Goal: Navigation & Orientation: Find specific page/section

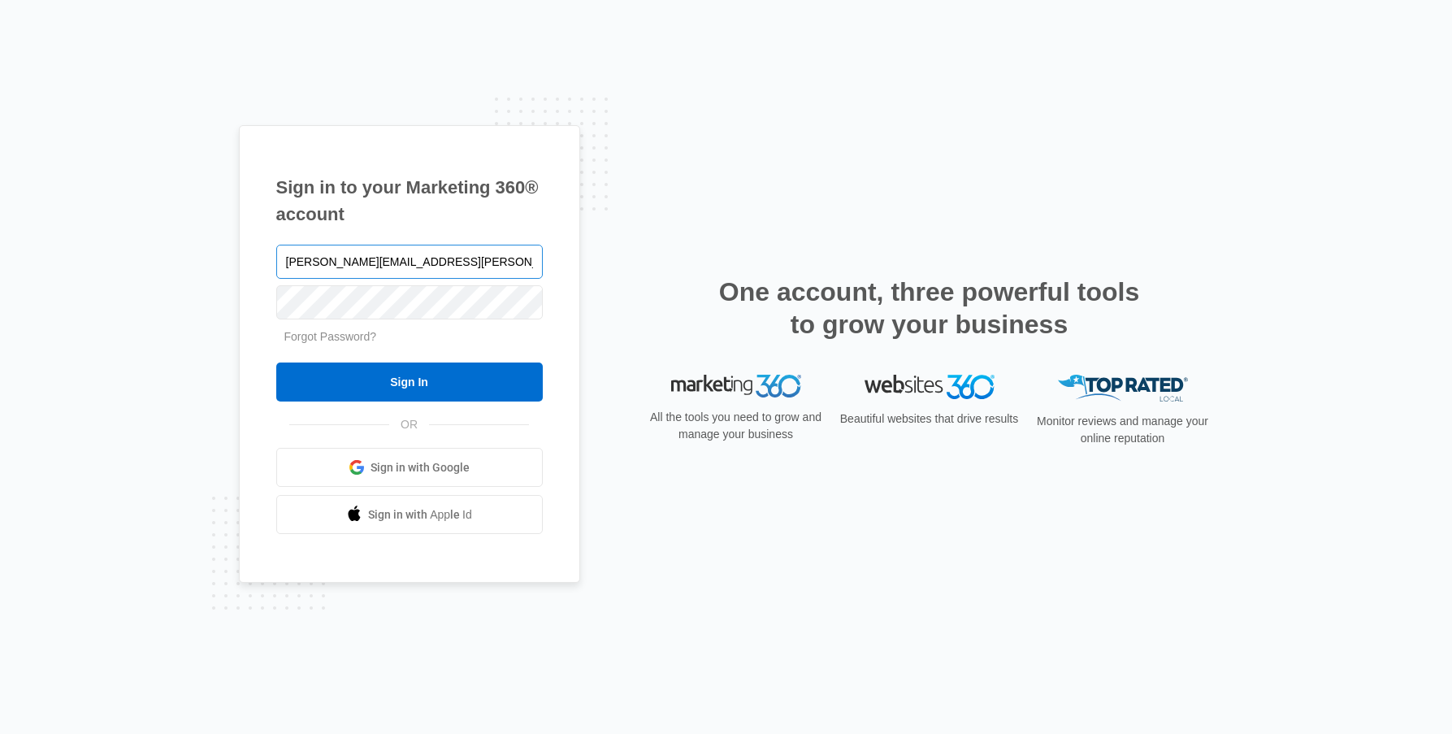
type input "[PERSON_NAME][EMAIL_ADDRESS][PERSON_NAME][DOMAIN_NAME]"
click at [276, 362] on input "Sign In" at bounding box center [409, 381] width 267 height 39
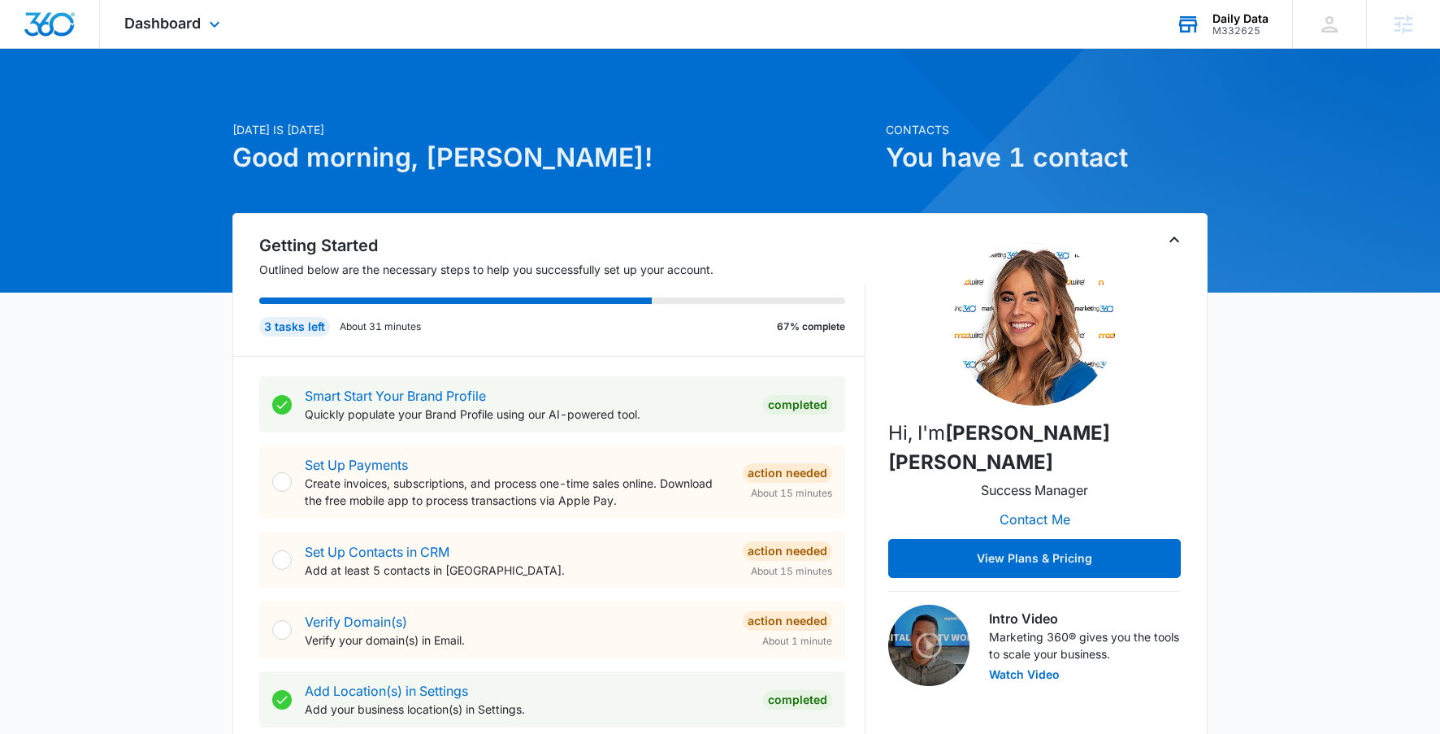
click at [1231, 25] on div "M332625" at bounding box center [1240, 30] width 56 height 11
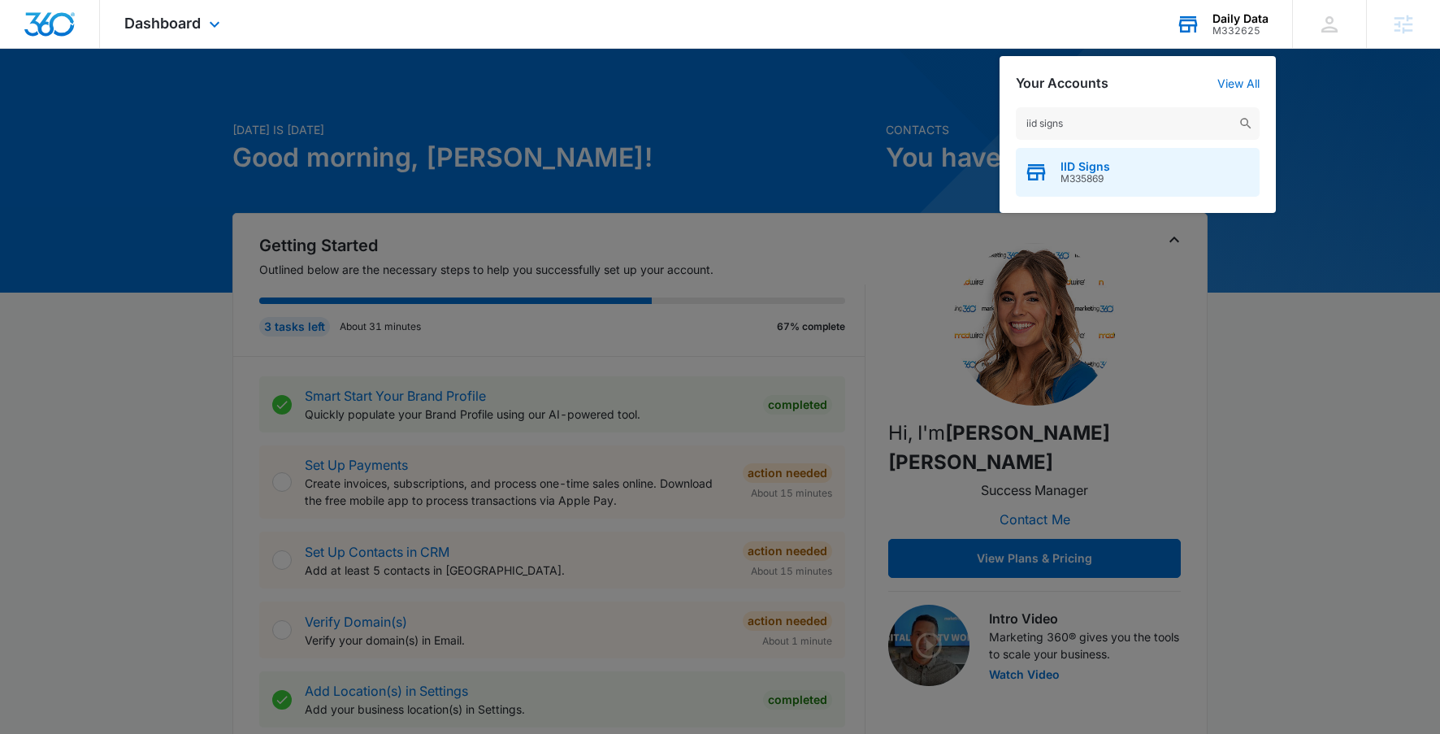
type input "iid signs"
click at [1092, 176] on span "M335869" at bounding box center [1085, 178] width 50 height 11
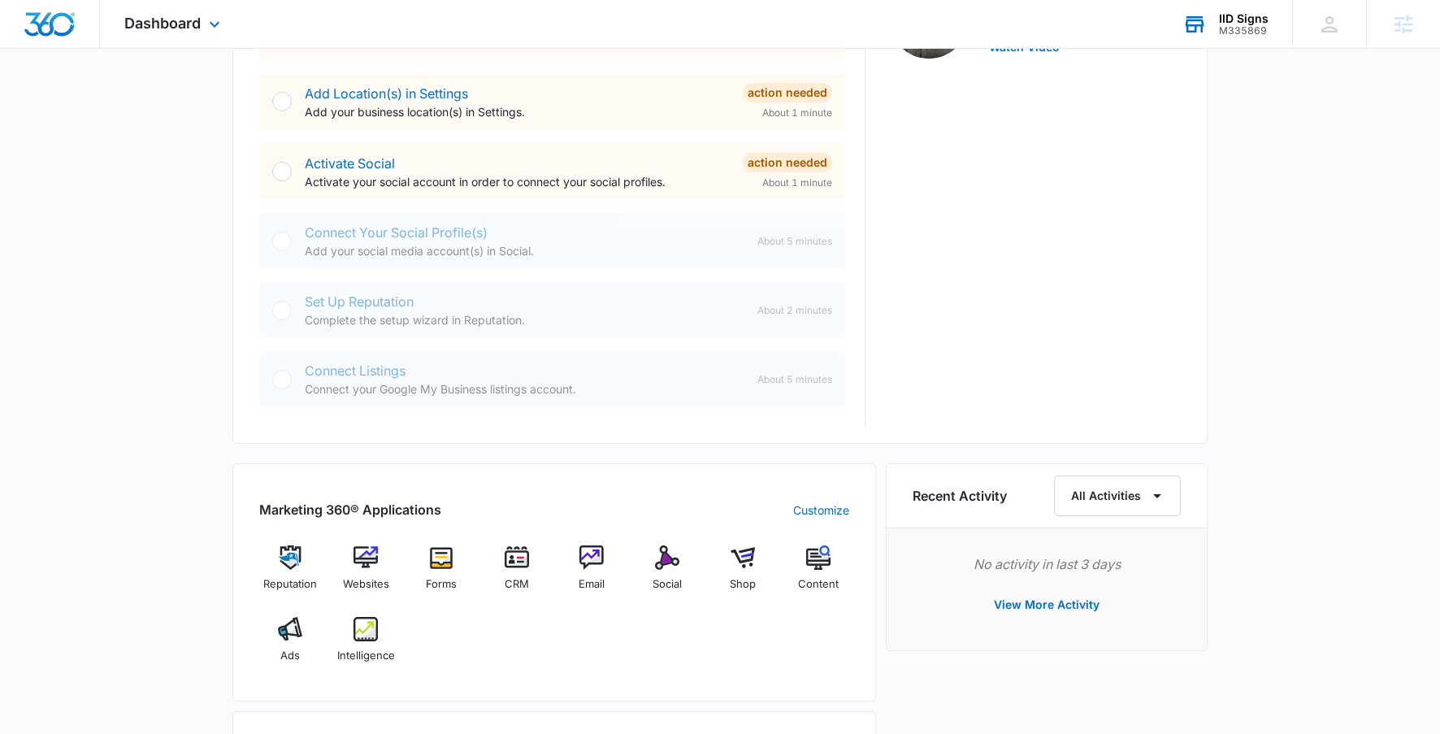
scroll to position [609, 0]
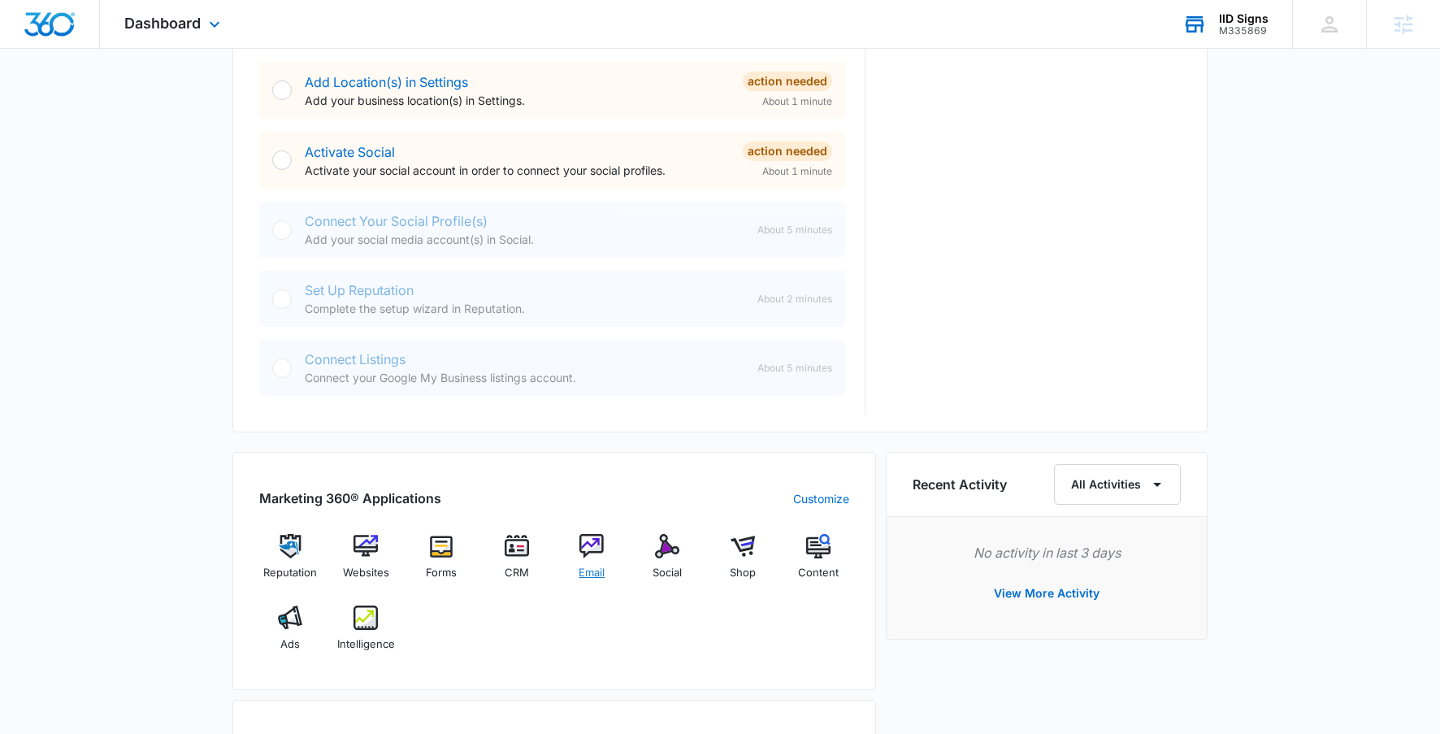
click at [598, 543] on img at bounding box center [591, 546] width 24 height 24
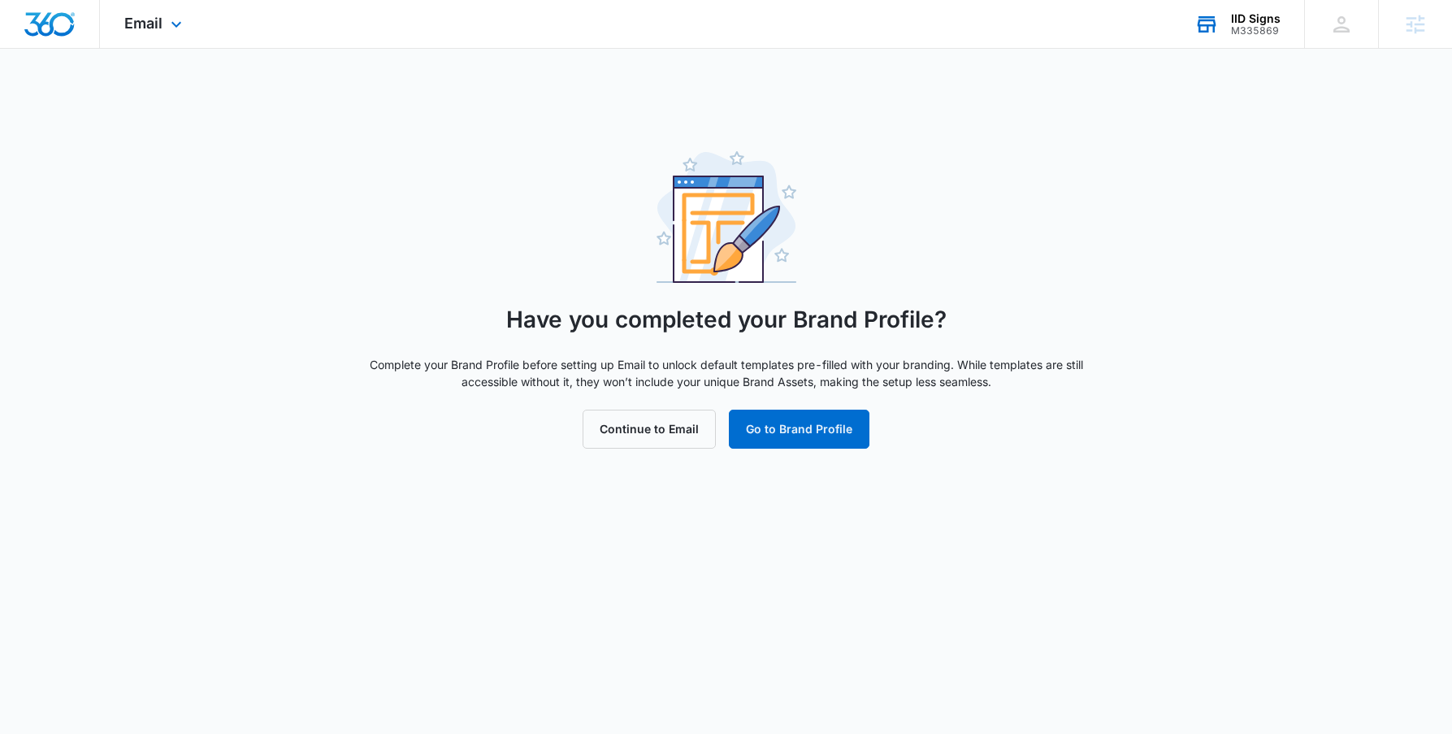
click at [40, 22] on img "Dashboard" at bounding box center [50, 24] width 52 height 24
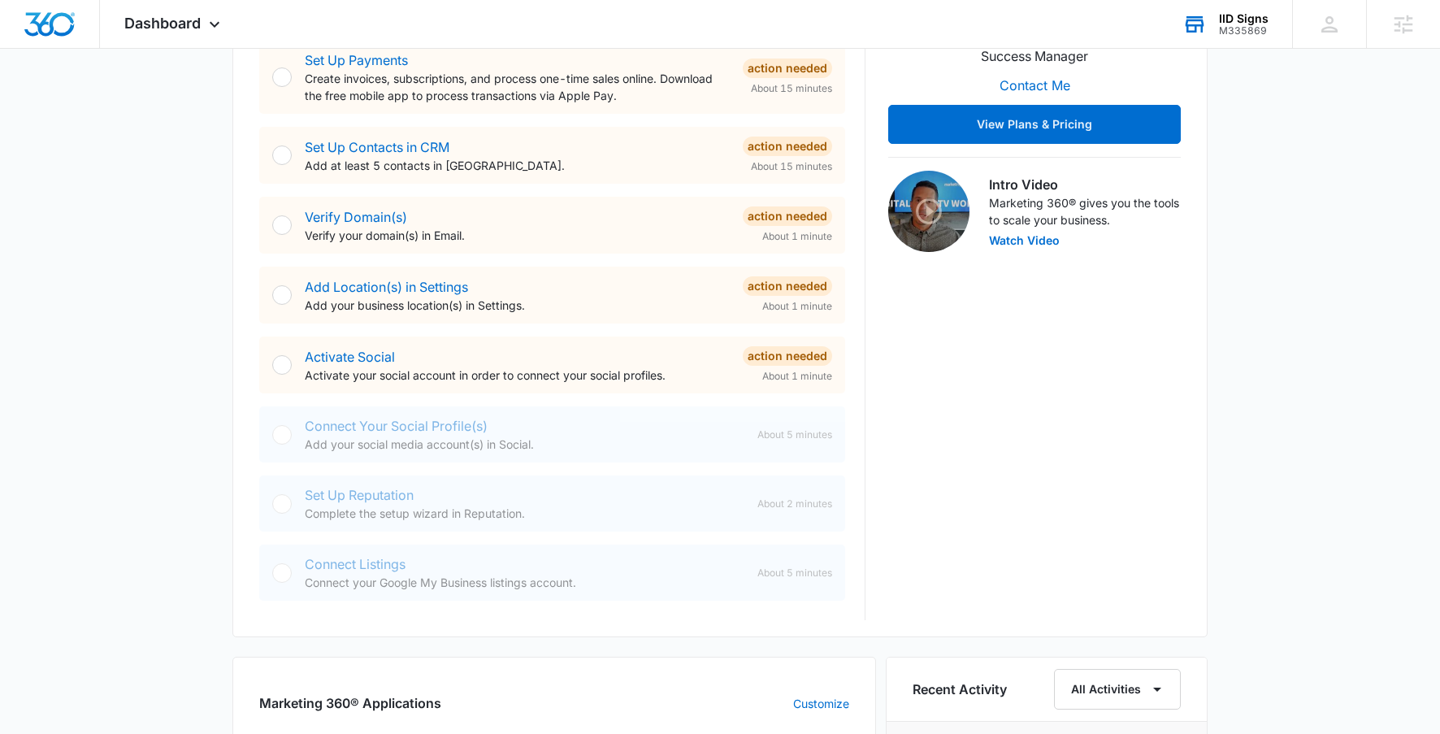
scroll to position [860, 0]
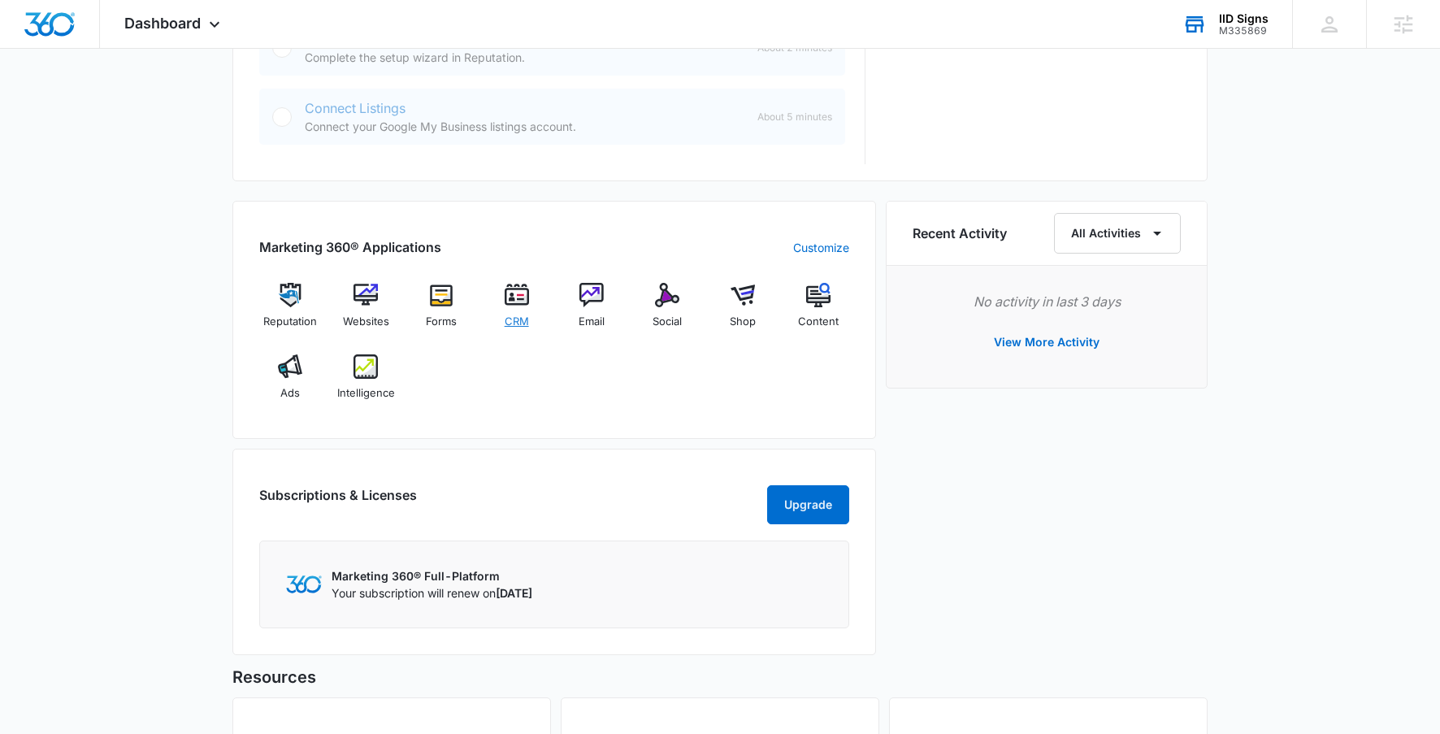
click at [520, 314] on span "CRM" at bounding box center [517, 322] width 24 height 16
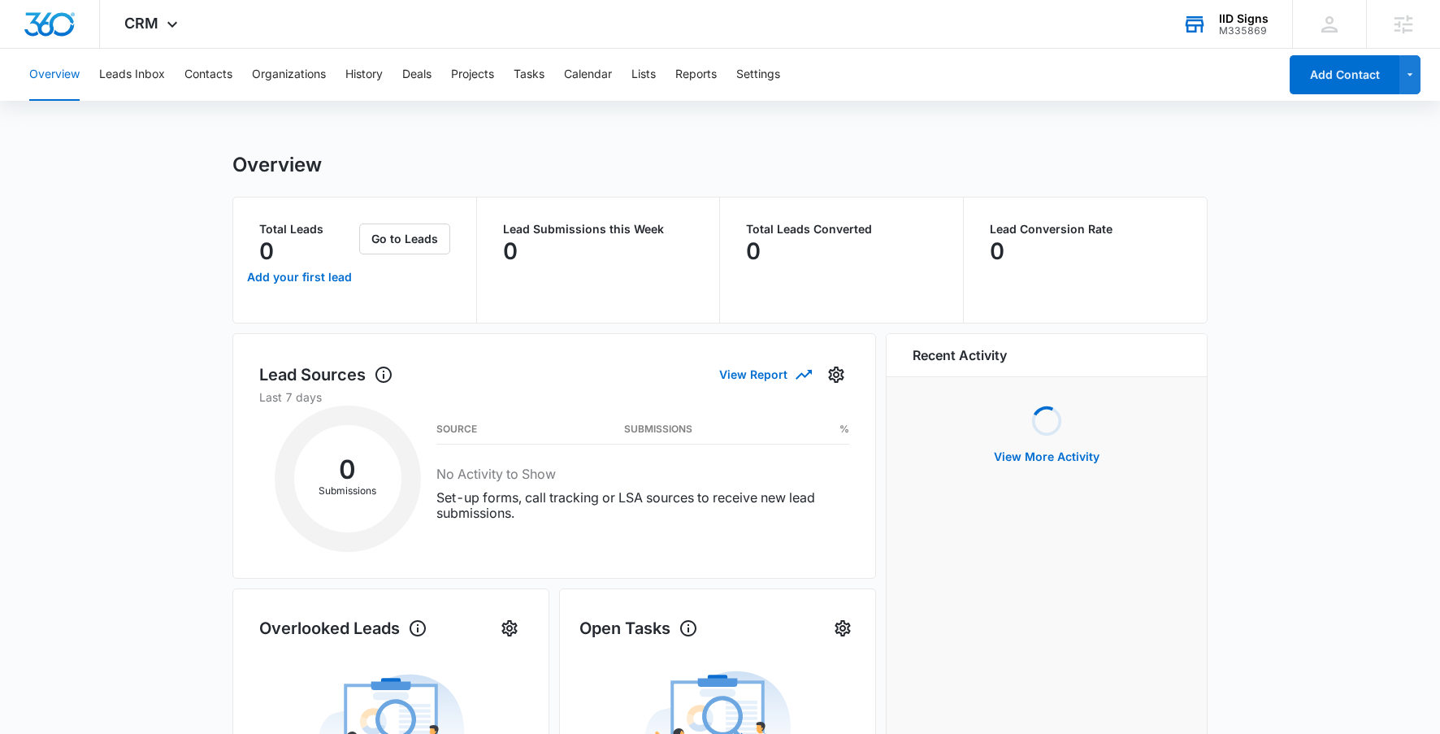
click at [1216, 28] on div "IID Signs M335869 Your Accounts View All" at bounding box center [1225, 24] width 134 height 48
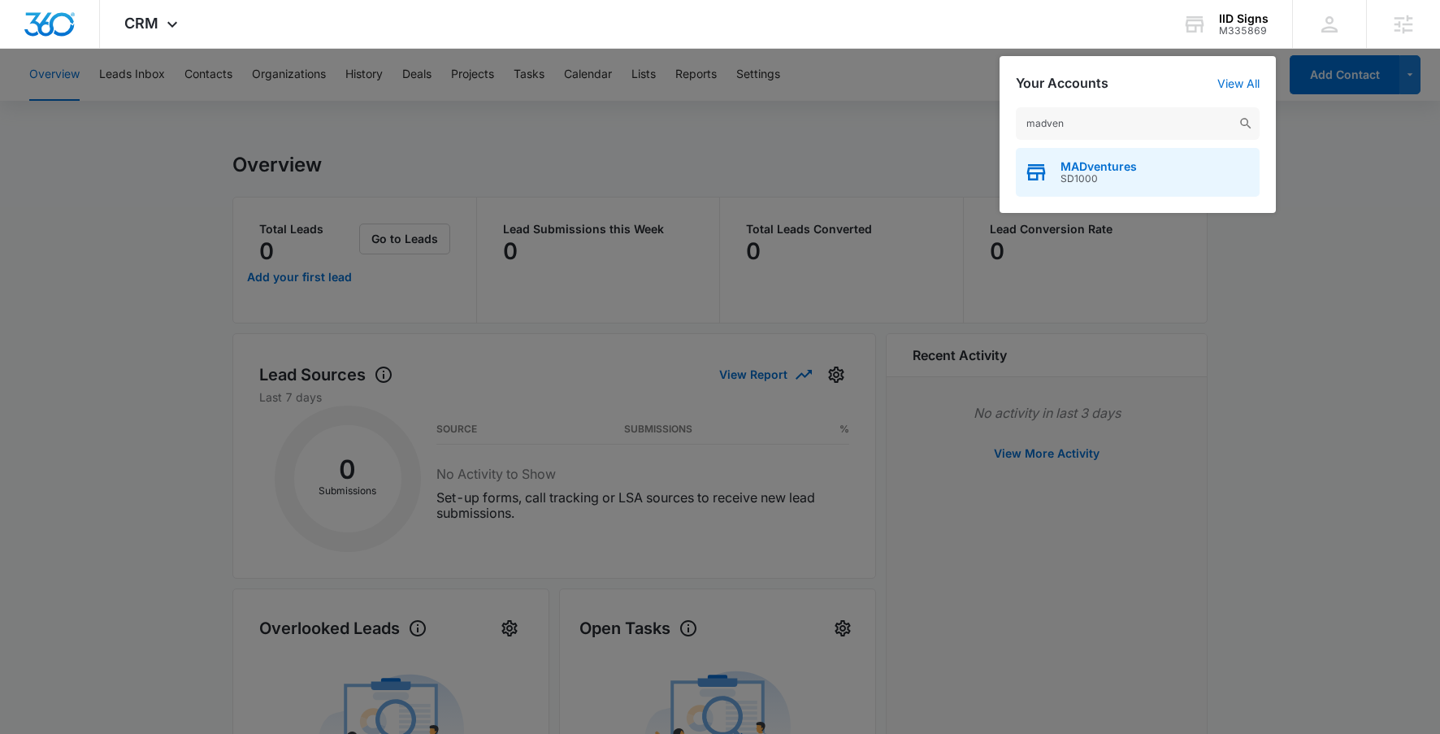
type input "madven"
click at [1094, 167] on span "MADventures" at bounding box center [1098, 166] width 76 height 13
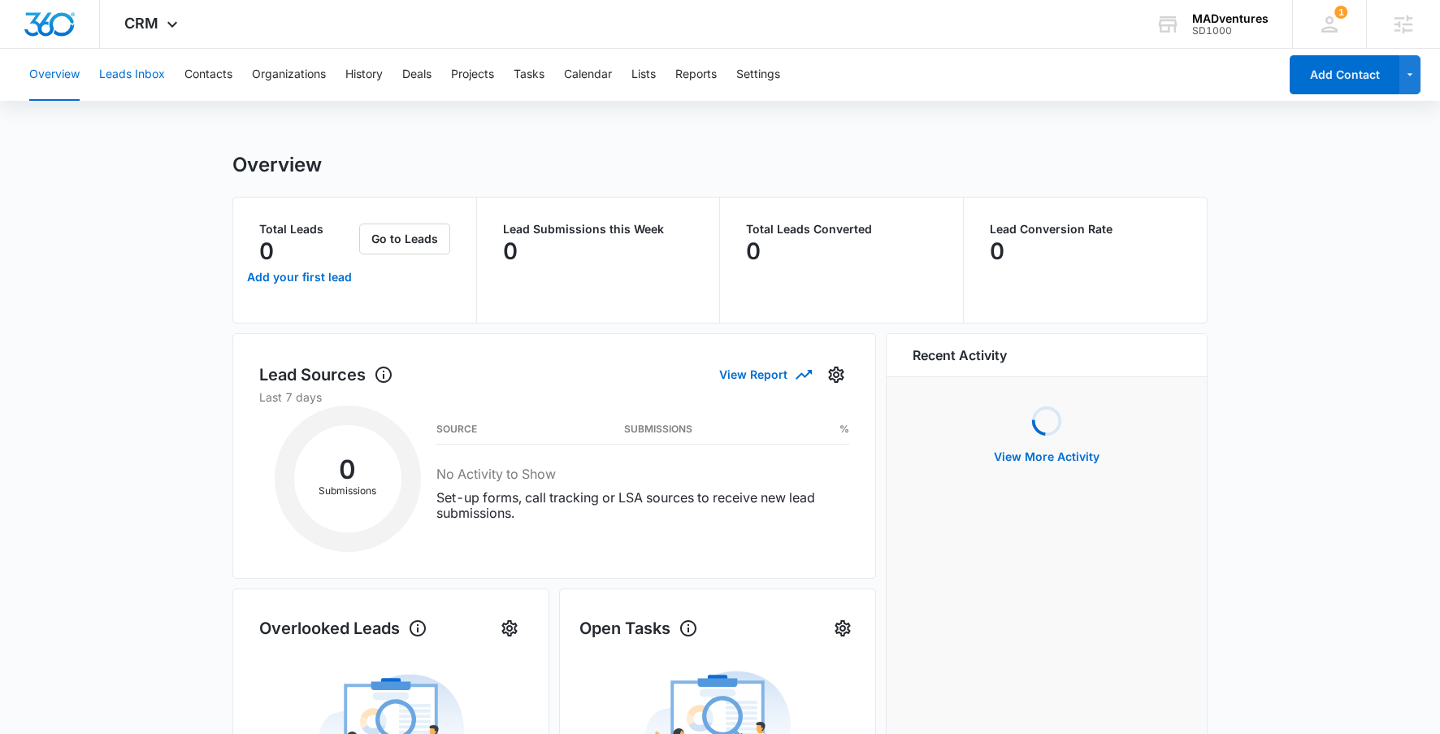
click at [152, 73] on button "Leads Inbox" at bounding box center [132, 75] width 66 height 52
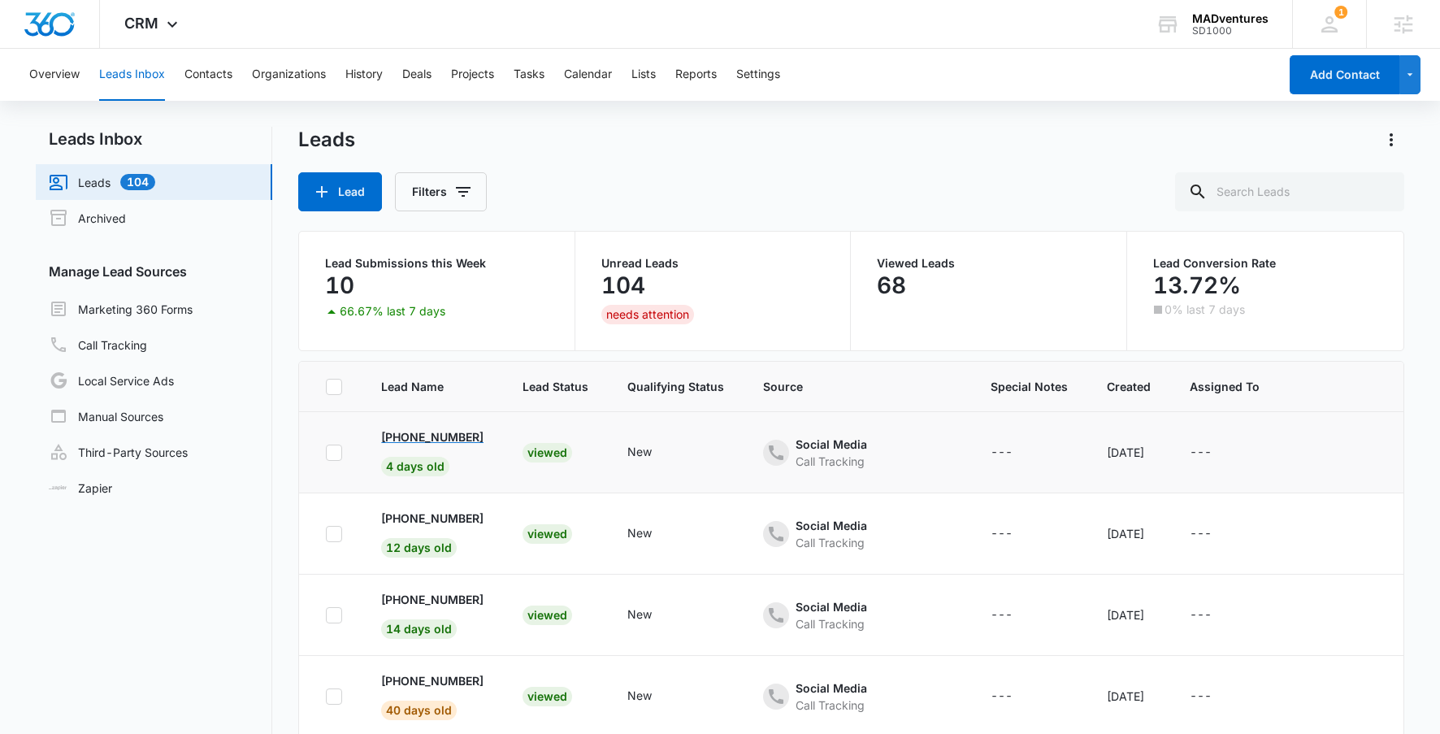
click at [413, 434] on p "[PHONE_NUMBER]" at bounding box center [432, 436] width 102 height 17
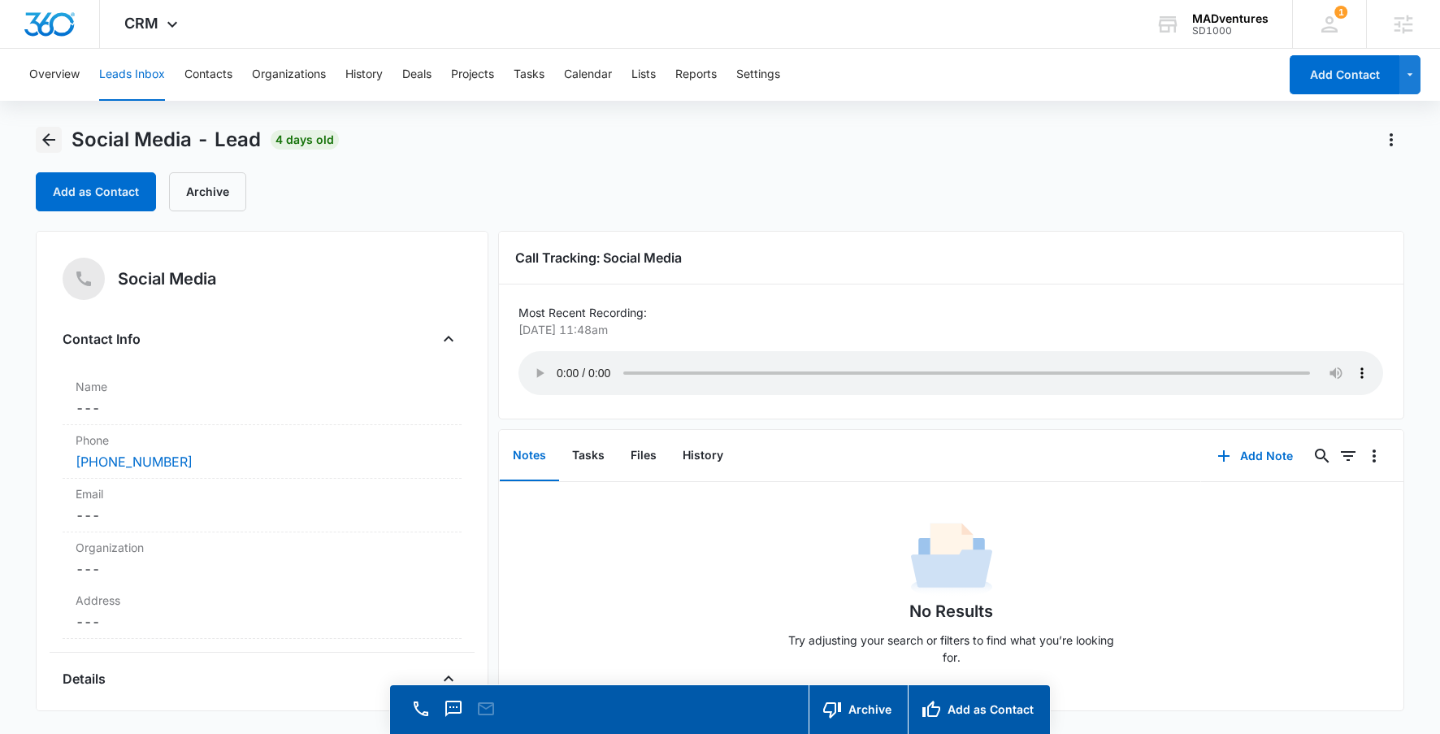
click at [42, 137] on icon "Back" at bounding box center [49, 140] width 20 height 20
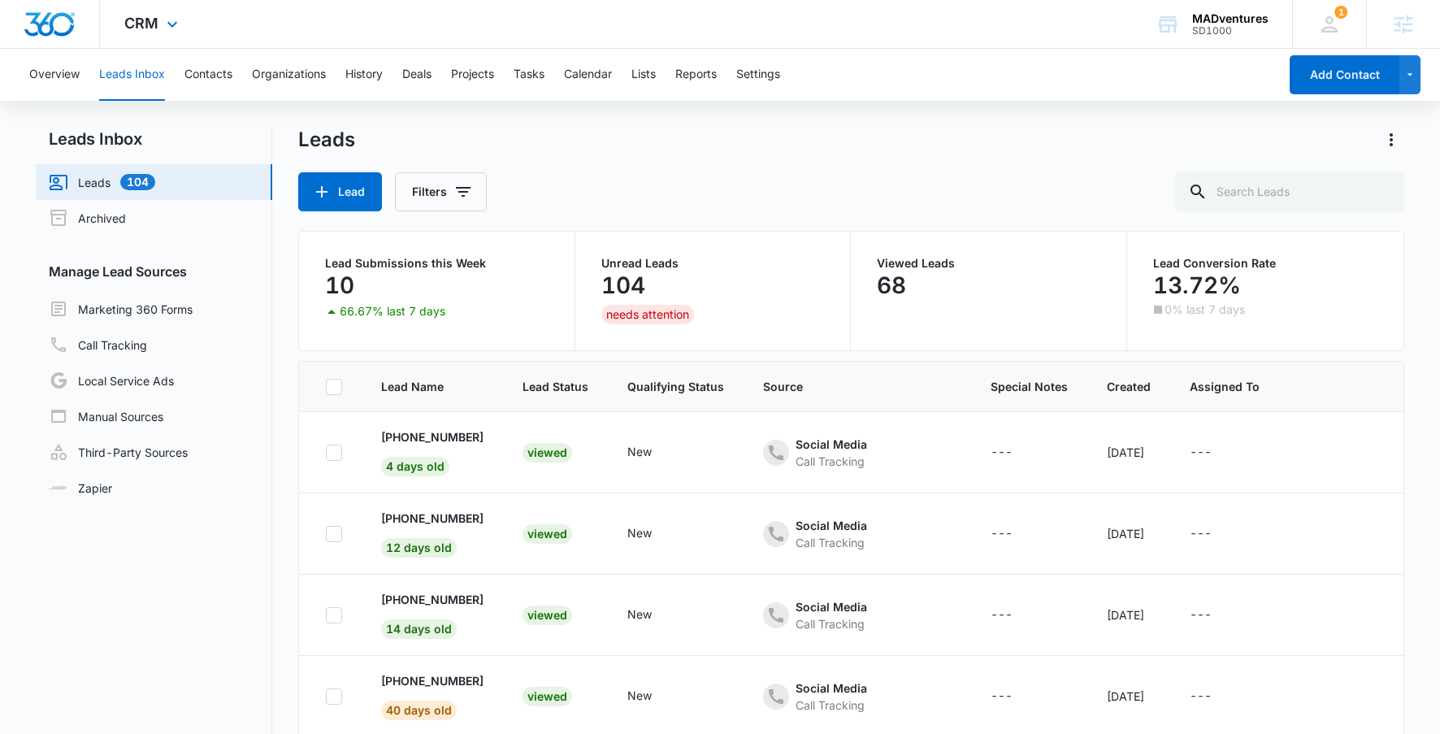
click at [65, 24] on img "Dashboard" at bounding box center [50, 24] width 52 height 24
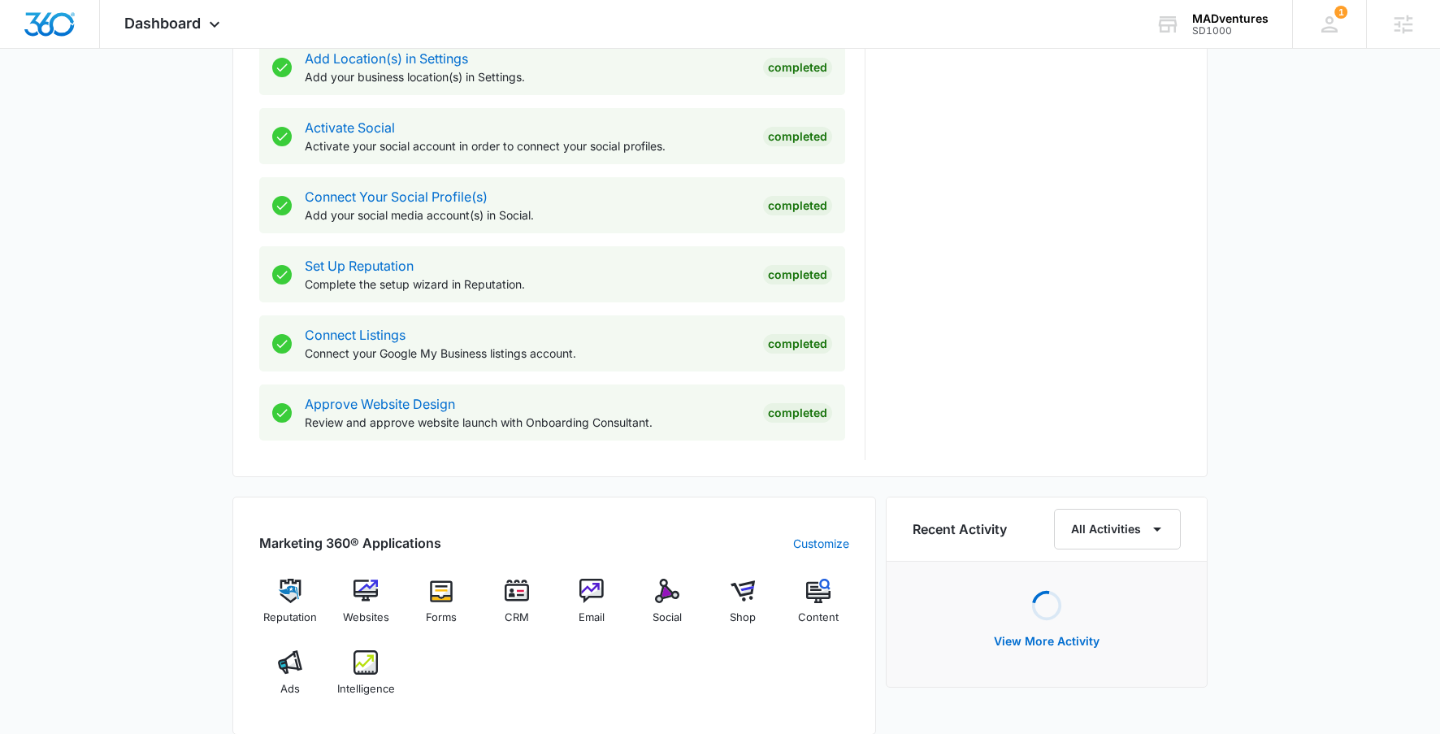
scroll to position [856, 0]
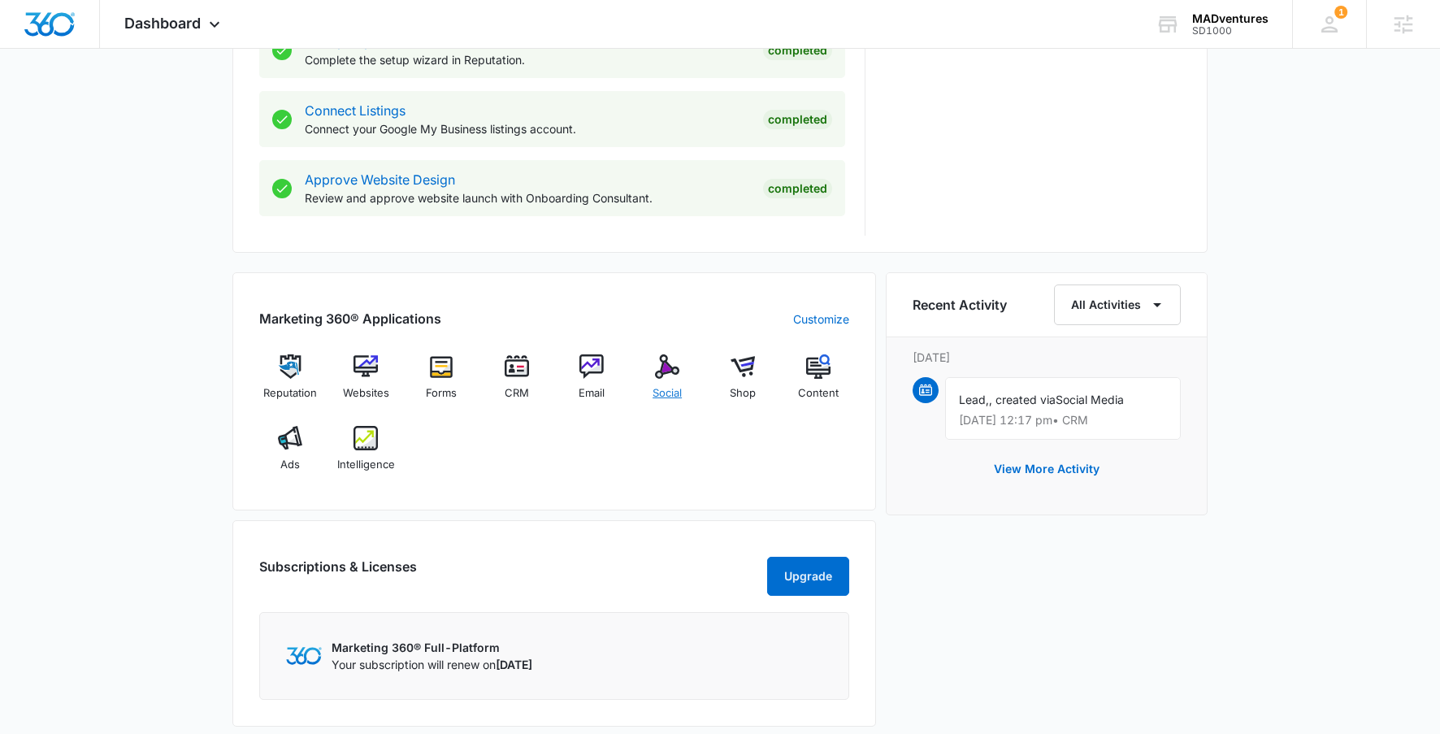
click at [683, 370] on div "Social" at bounding box center [667, 383] width 63 height 59
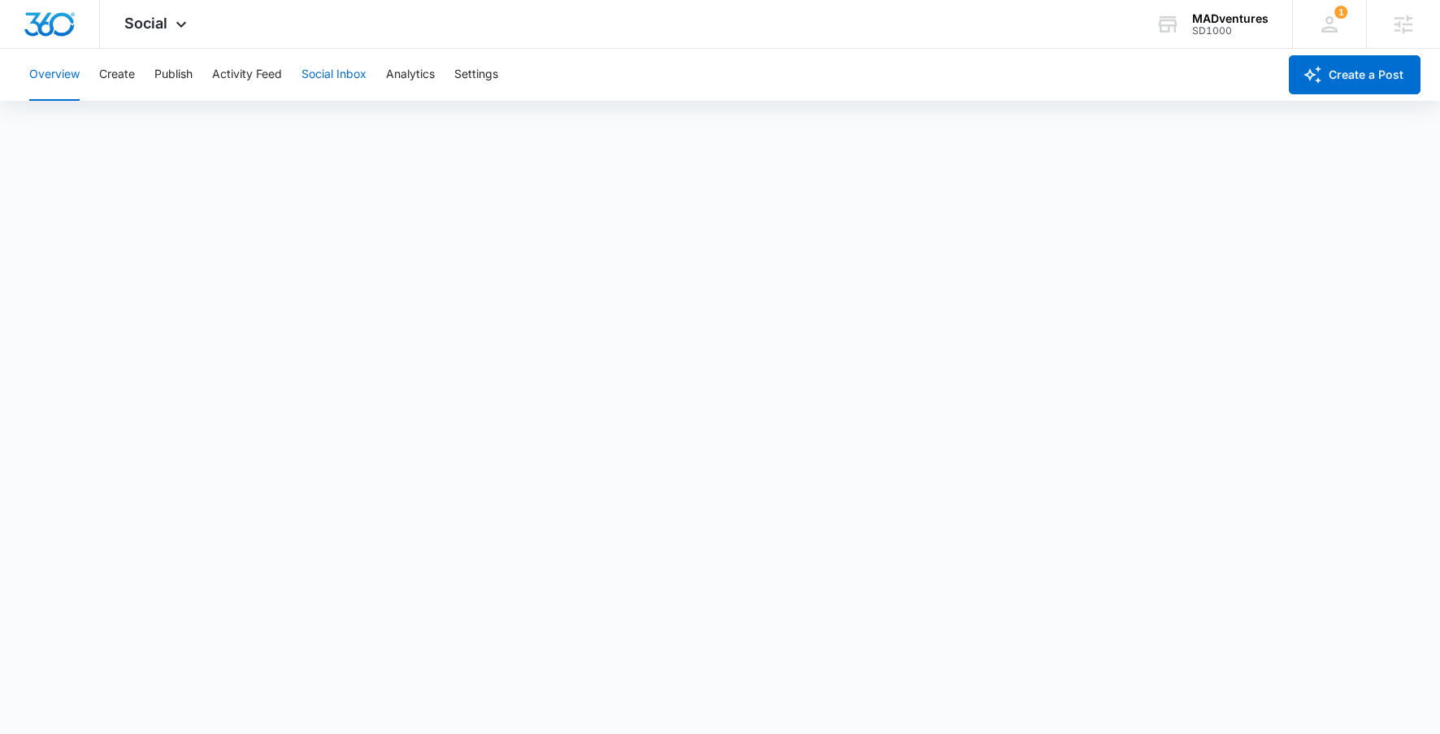
click at [324, 79] on button "Social Inbox" at bounding box center [333, 75] width 65 height 52
click at [425, 70] on button "Analytics" at bounding box center [410, 75] width 49 height 52
click at [174, 118] on button "Insights" at bounding box center [157, 125] width 41 height 46
click at [52, 28] on img "Dashboard" at bounding box center [50, 24] width 52 height 24
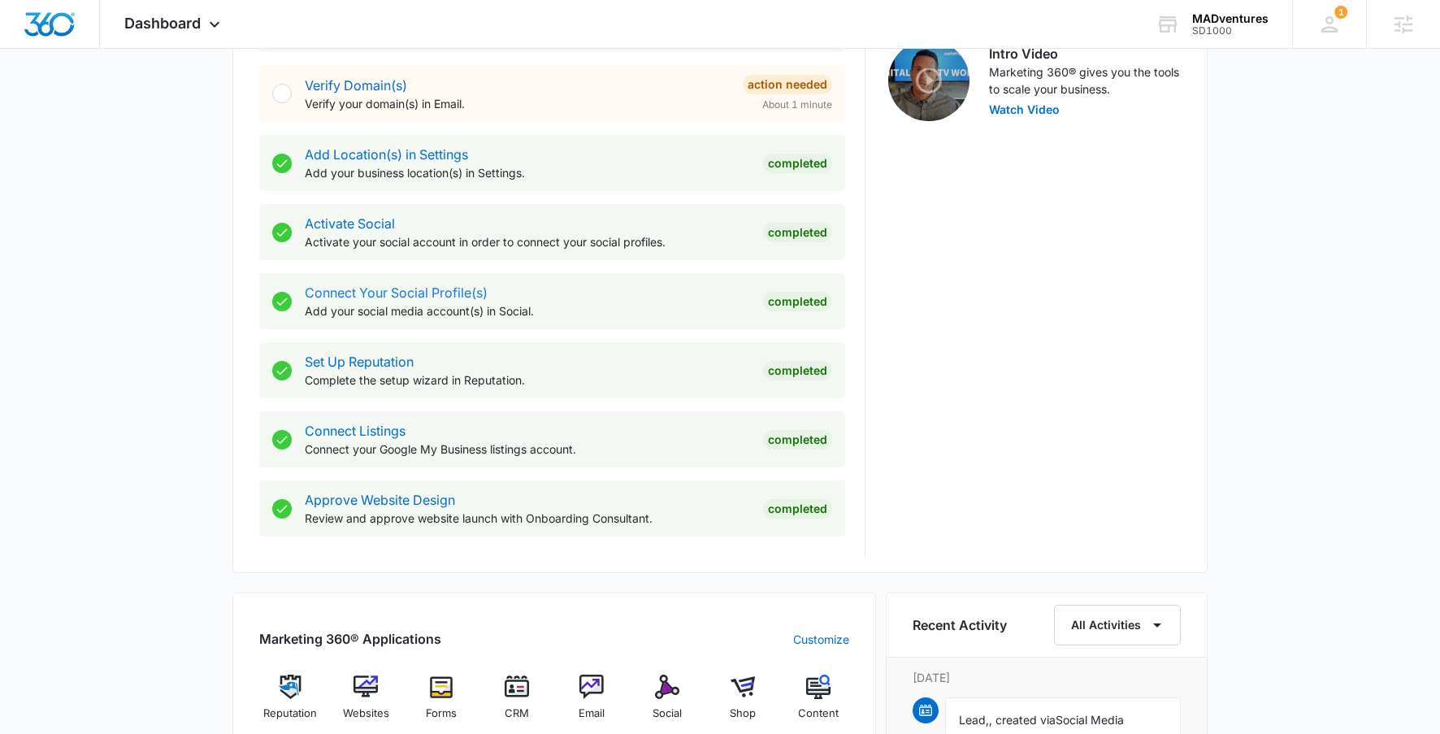
scroll to position [545, 0]
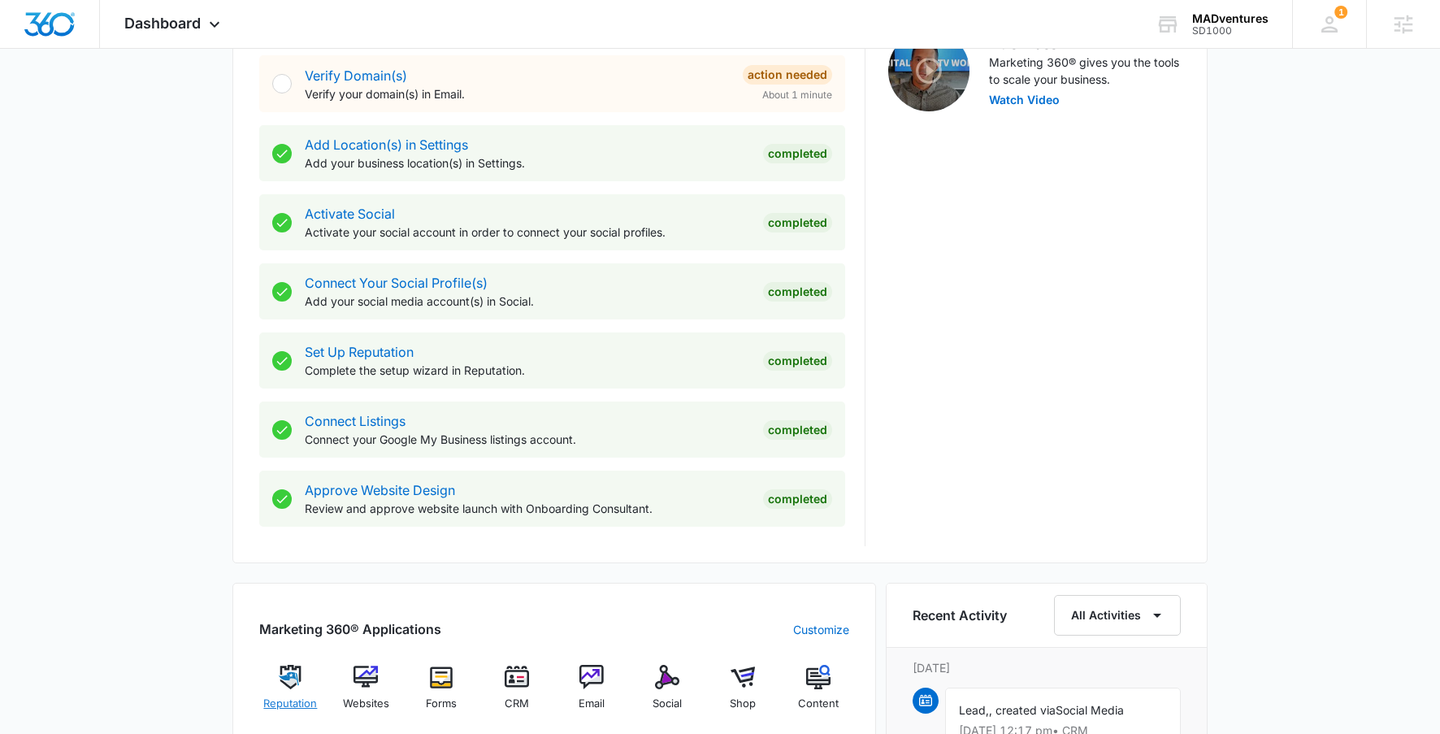
click at [295, 676] on img at bounding box center [290, 677] width 24 height 24
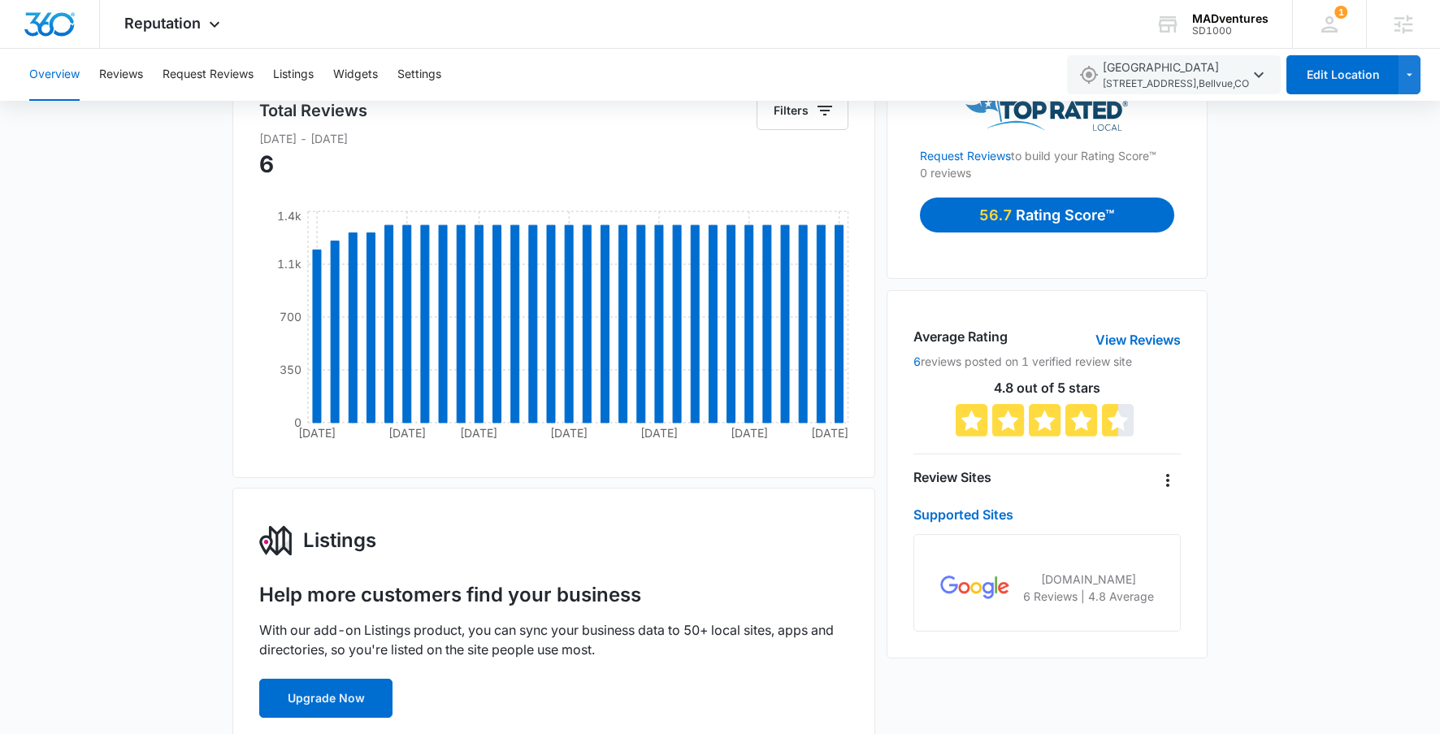
scroll to position [151, 0]
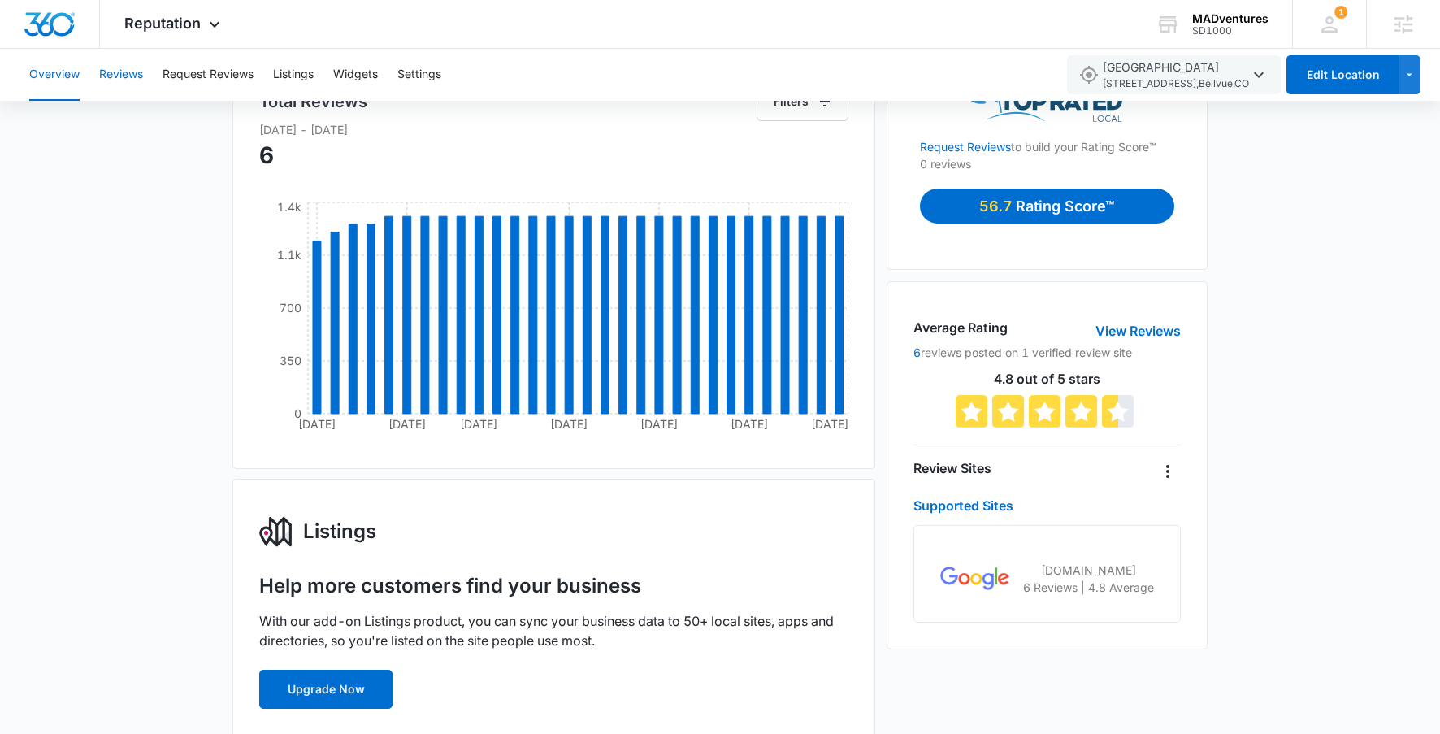
click at [137, 85] on button "Reviews" at bounding box center [121, 75] width 44 height 52
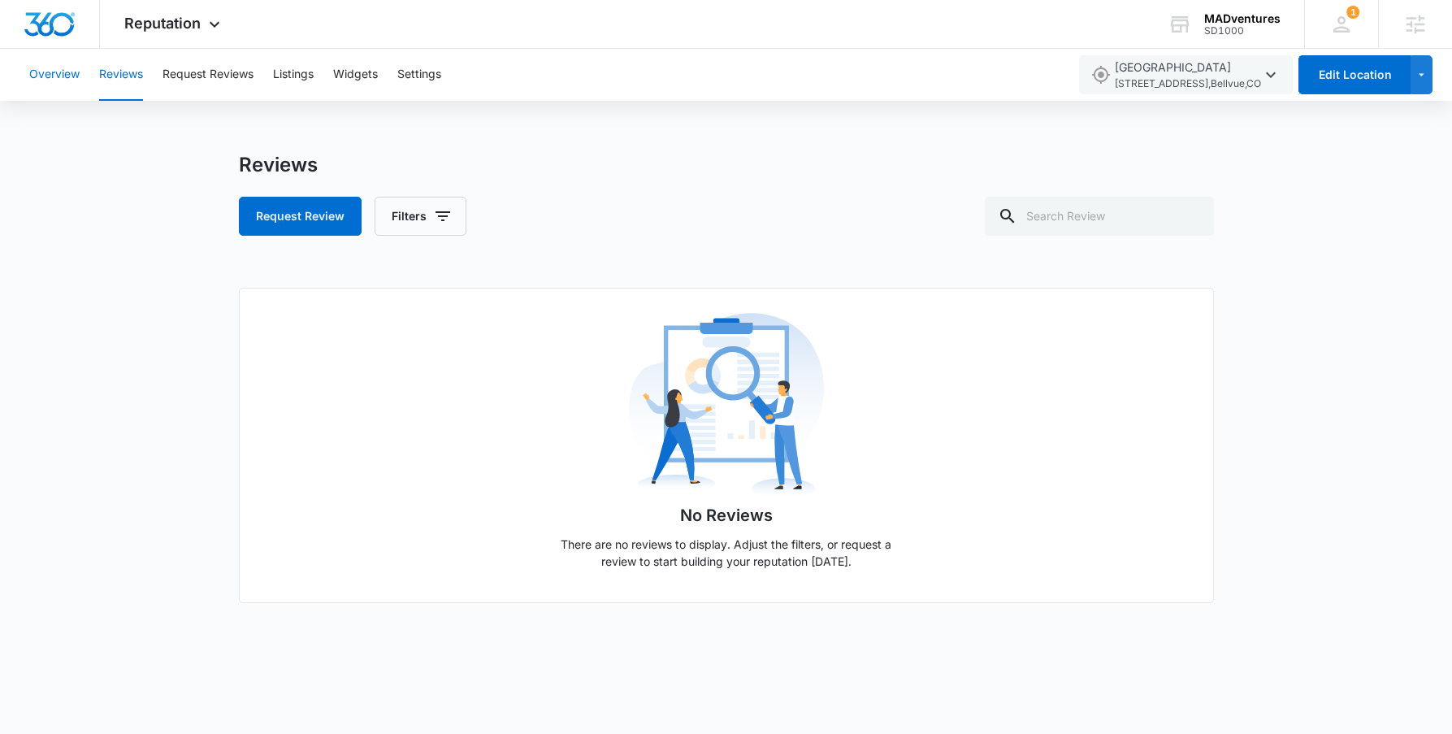
click at [63, 76] on button "Overview" at bounding box center [54, 75] width 50 height 52
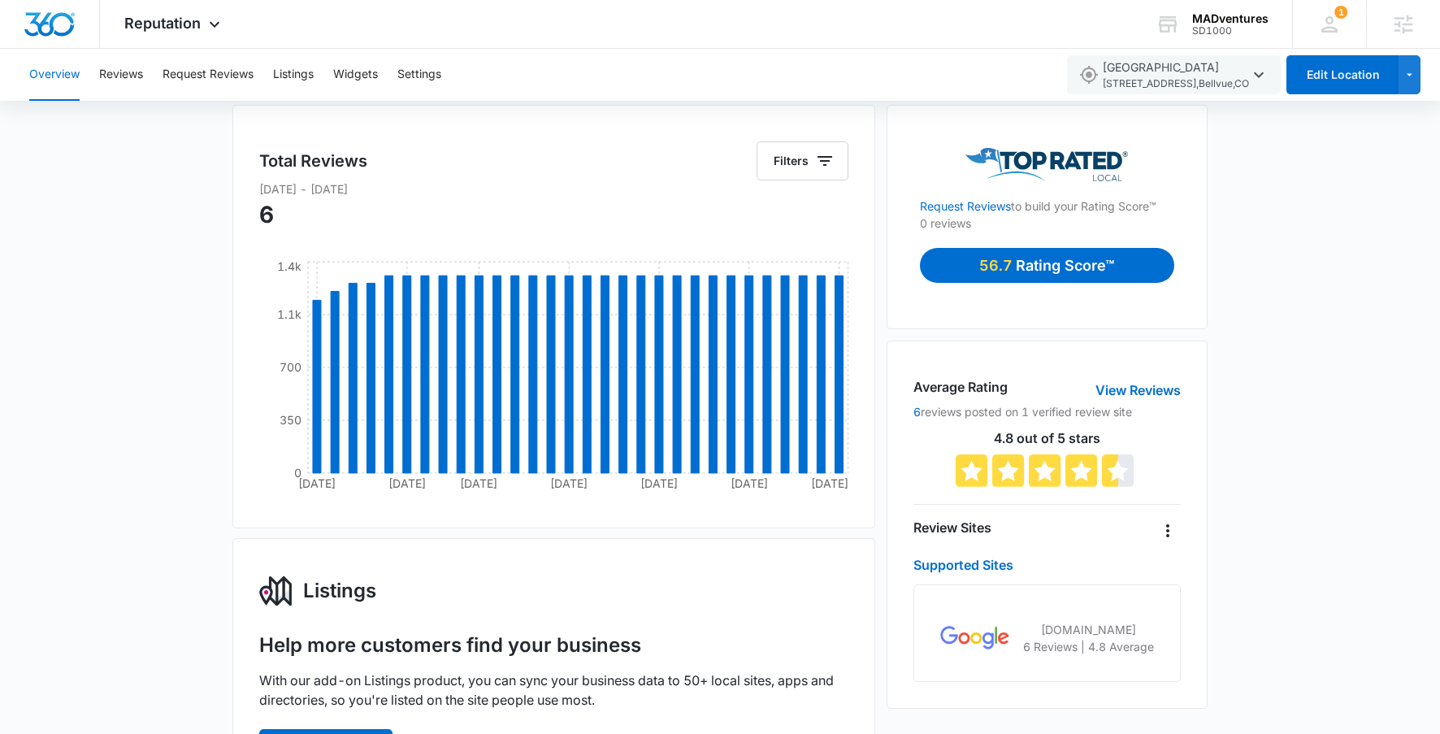
scroll to position [98, 0]
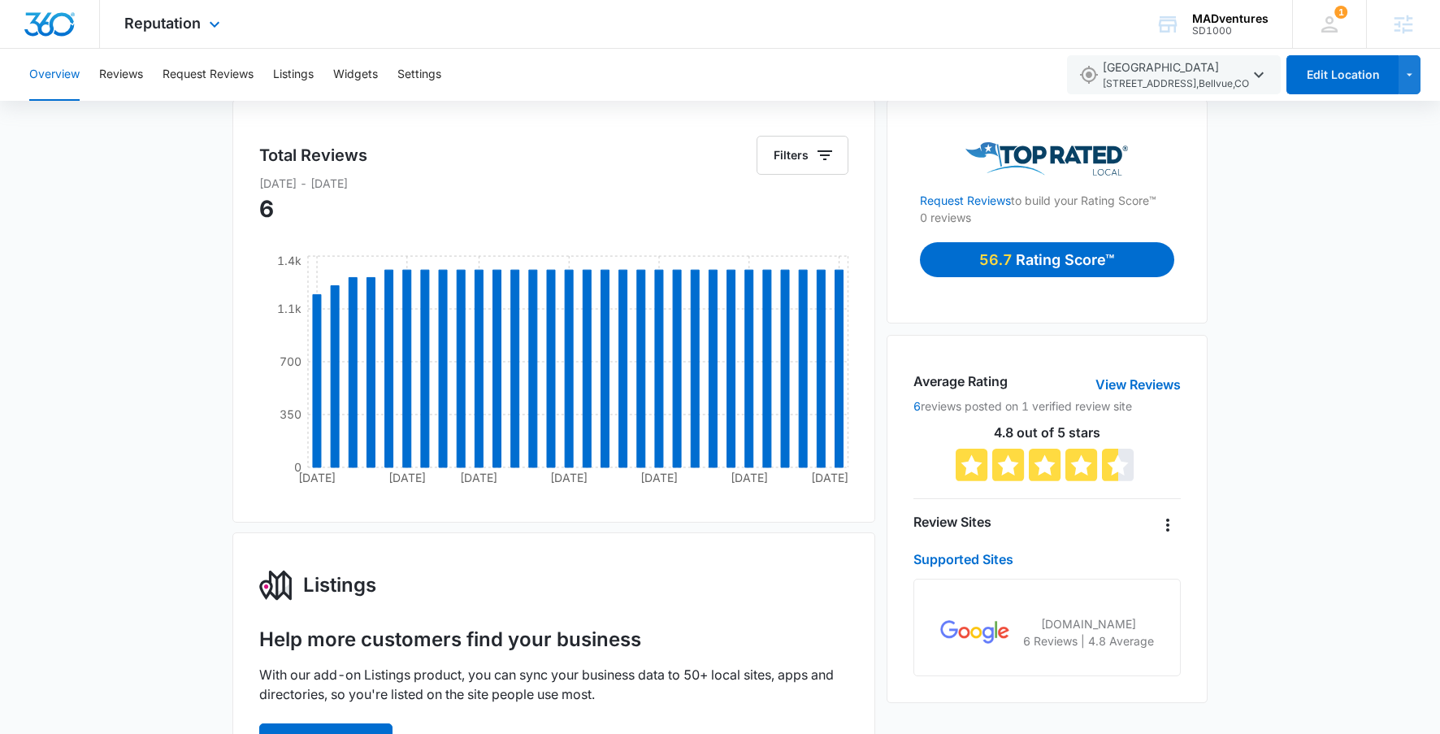
click at [57, 34] on img "Dashboard" at bounding box center [50, 24] width 52 height 24
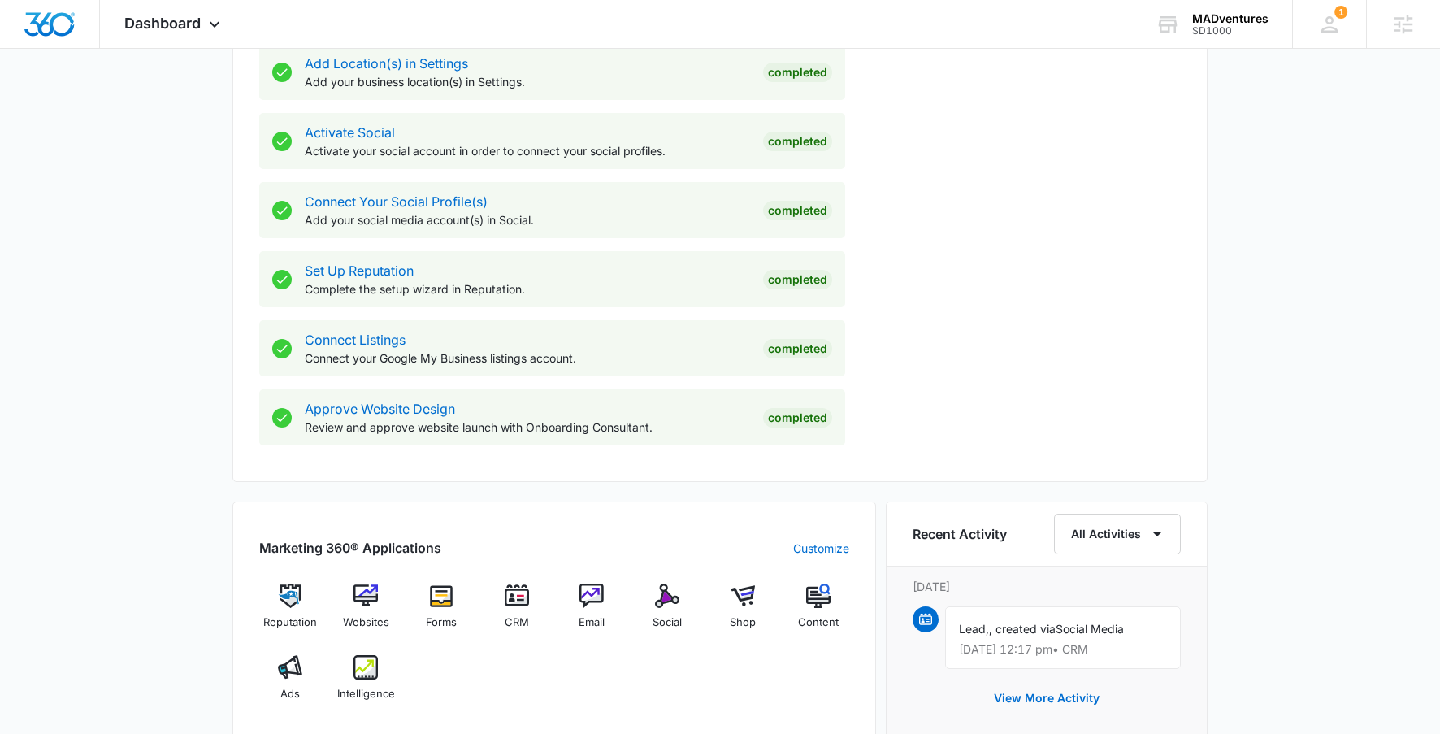
scroll to position [722, 0]
